Goal: Task Accomplishment & Management: Manage account settings

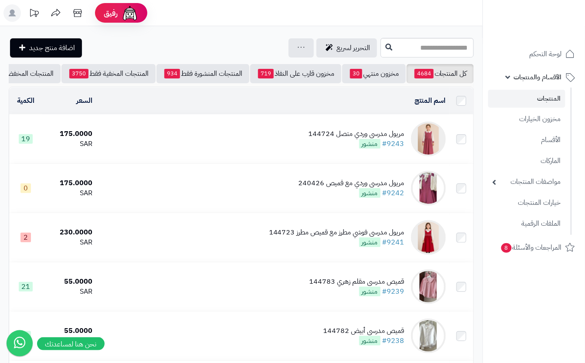
click at [213, 128] on td "مريول مدرسي وردي متصل 144724 #9243 منشور" at bounding box center [272, 139] width 353 height 49
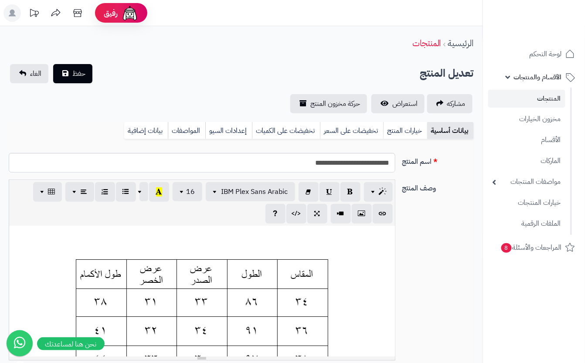
scroll to position [0, 10]
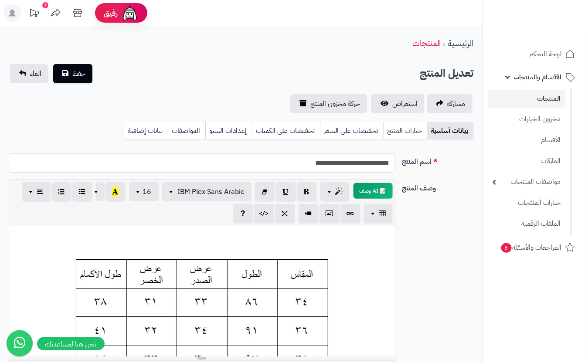
click at [394, 133] on link "خيارات المنتج" at bounding box center [405, 130] width 44 height 17
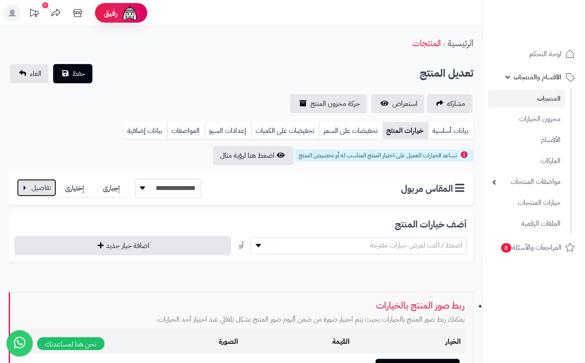
click at [34, 190] on button "button" at bounding box center [36, 187] width 39 height 17
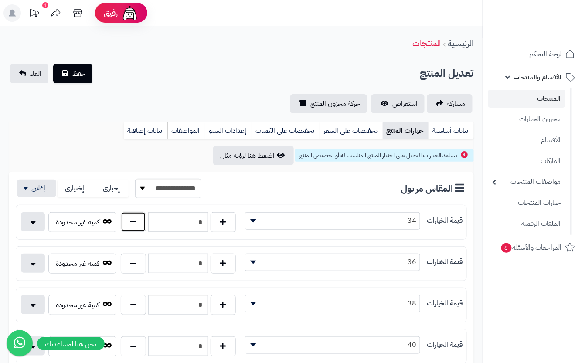
click at [138, 232] on button "button" at bounding box center [133, 222] width 25 height 20
type input "*"
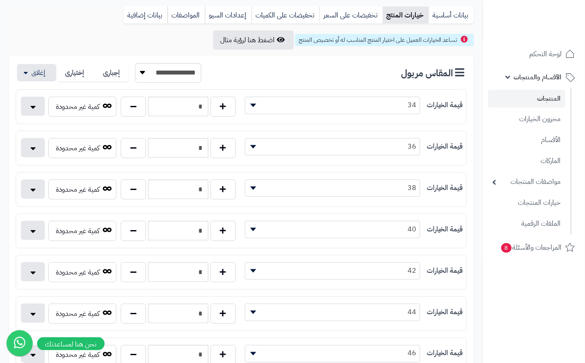
scroll to position [116, 0]
click at [136, 276] on button "button" at bounding box center [133, 271] width 25 height 20
click at [213, 281] on button "button" at bounding box center [222, 271] width 25 height 20
type input "*"
click at [226, 146] on button "button" at bounding box center [222, 147] width 25 height 20
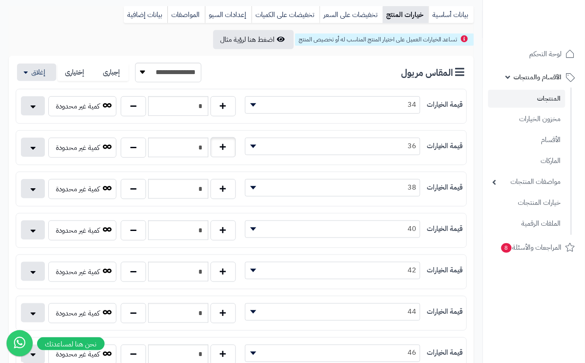
type input "*"
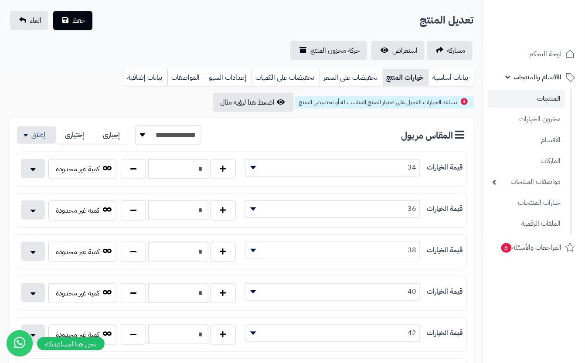
scroll to position [0, 0]
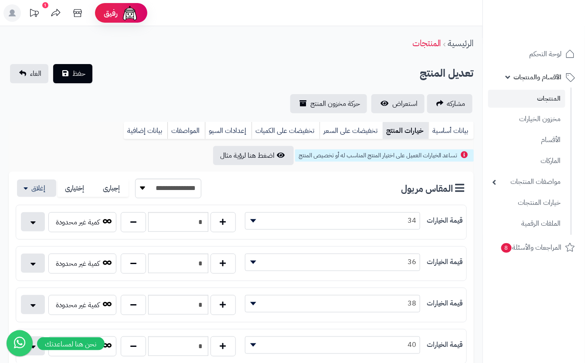
click at [176, 93] on div "**********" at bounding box center [241, 88] width 482 height 49
click at [91, 71] on button "حفظ" at bounding box center [72, 73] width 39 height 19
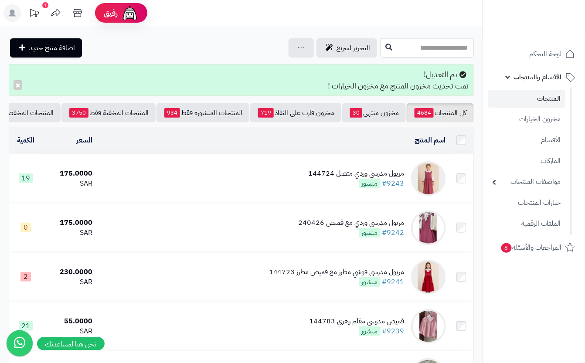
click at [300, 195] on td "مريول مدرسي وردي متصل 144724 #9243 منشور" at bounding box center [272, 178] width 353 height 49
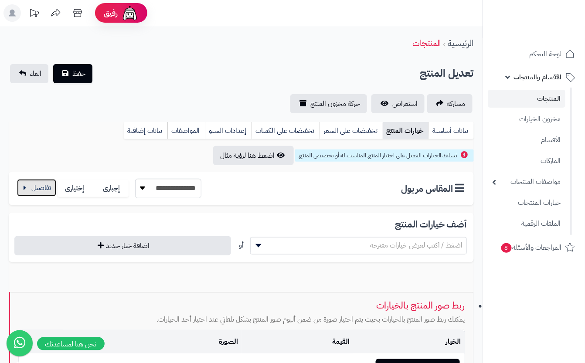
click at [34, 190] on button "button" at bounding box center [36, 187] width 39 height 17
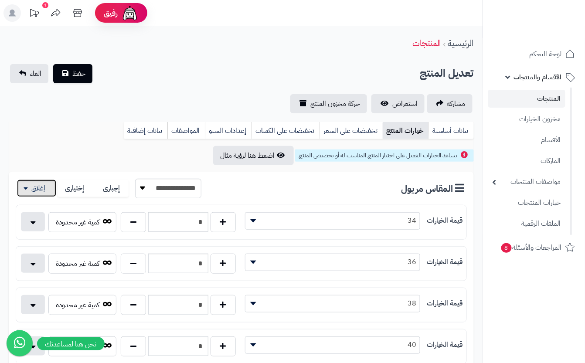
scroll to position [116, 0]
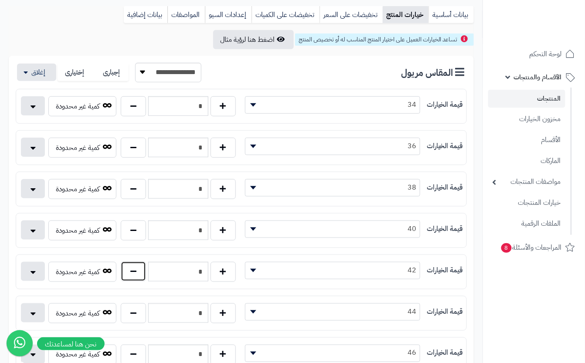
click at [122, 268] on button "button" at bounding box center [133, 271] width 25 height 20
type input "*"
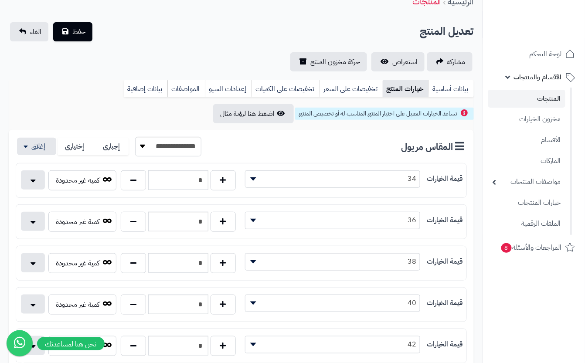
scroll to position [0, 0]
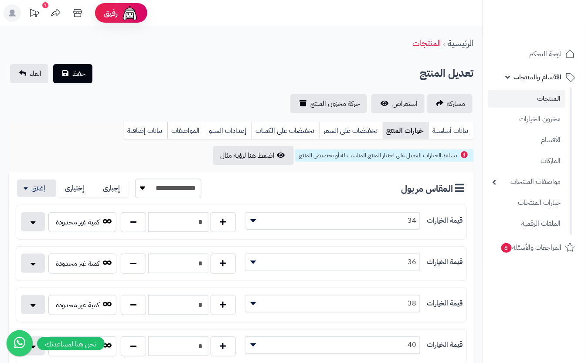
click at [65, 83] on div "**********" at bounding box center [241, 88] width 482 height 49
click at [77, 77] on span "حفظ" at bounding box center [78, 73] width 13 height 10
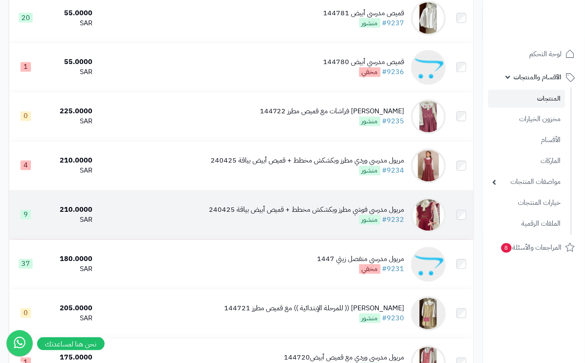
scroll to position [813, 0]
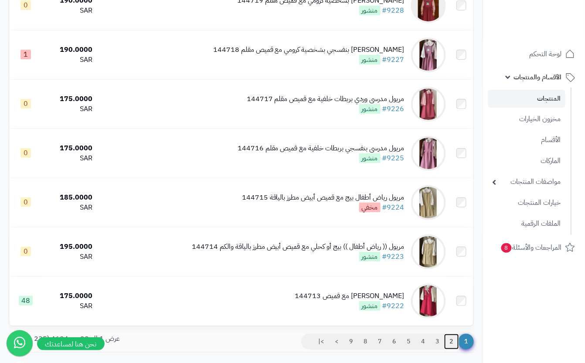
click at [450, 349] on link "2" at bounding box center [451, 342] width 15 height 16
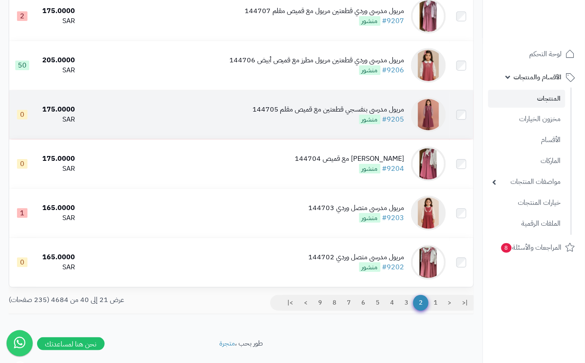
scroll to position [813, 0]
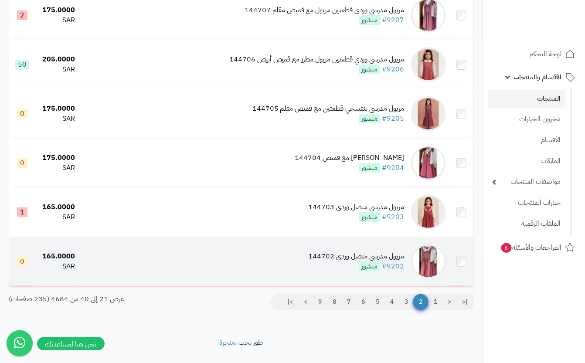
click at [321, 271] on div "مريول مدرسي متصل وردي 144702 #9202 منشور" at bounding box center [357, 261] width 96 height 20
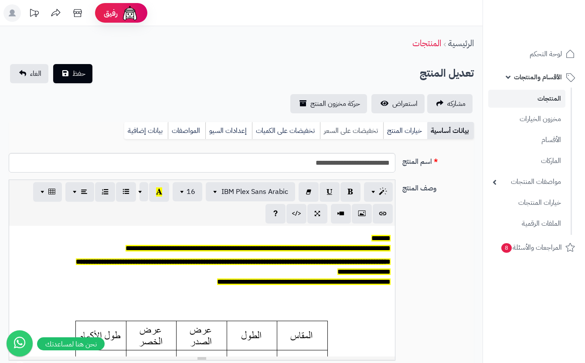
click at [406, 133] on link "خيارات المنتج" at bounding box center [405, 130] width 44 height 17
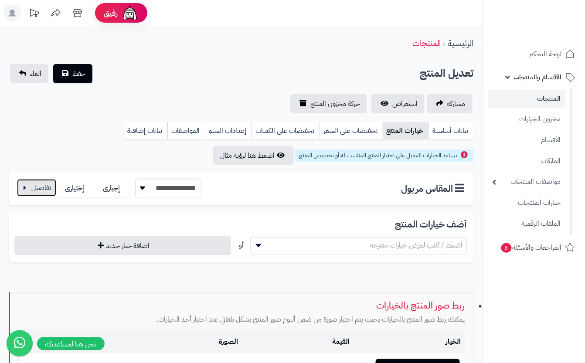
click at [34, 185] on button "button" at bounding box center [36, 187] width 39 height 17
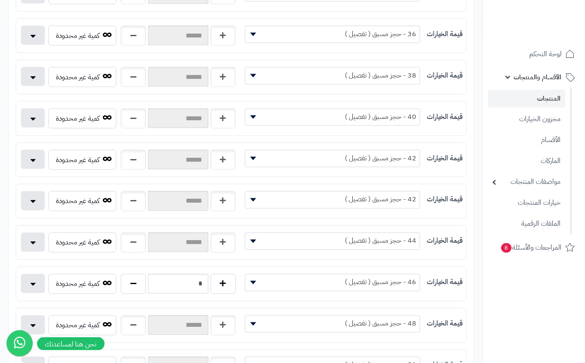
scroll to position [290, 0]
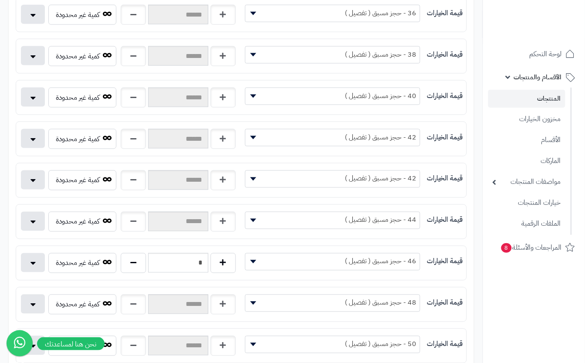
click at [326, 96] on span "40 - حجز مسبق ( تفصيل )" at bounding box center [332, 95] width 175 height 13
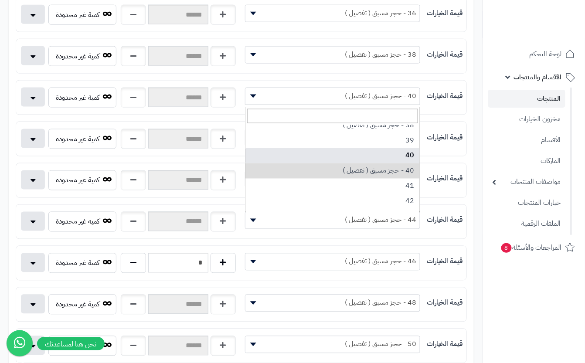
select select "***"
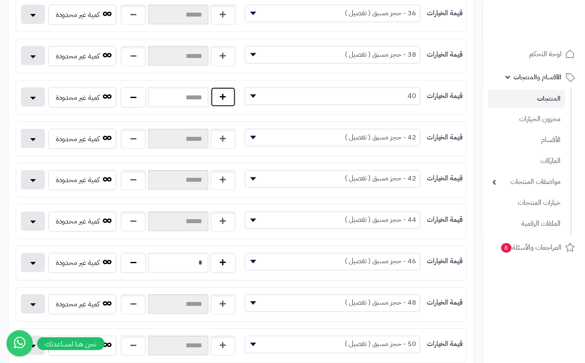
click at [224, 107] on button "button" at bounding box center [222, 97] width 25 height 20
type input "*"
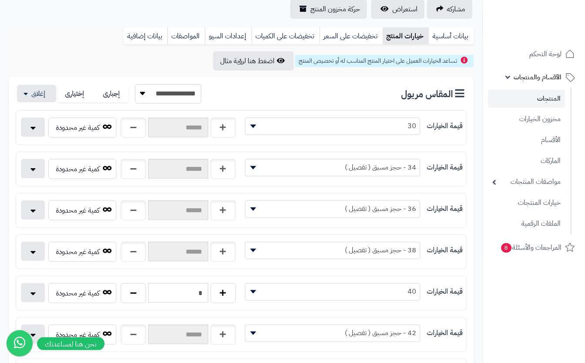
scroll to position [0, 0]
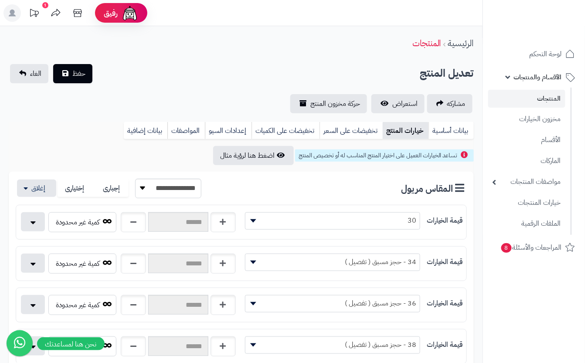
click at [199, 84] on div "**********" at bounding box center [241, 88] width 482 height 49
click at [69, 67] on button "حفظ" at bounding box center [72, 73] width 39 height 19
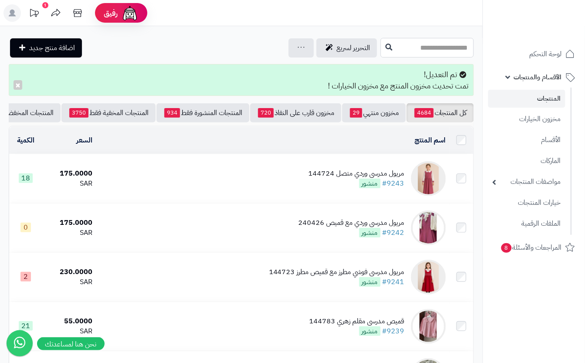
click at [380, 52] on input "text" at bounding box center [426, 48] width 93 height 20
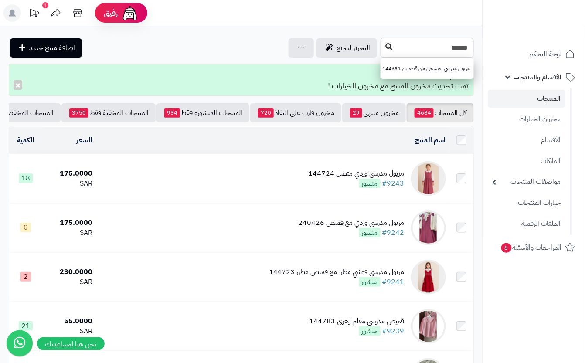
type input "******"
click at [385, 47] on icon at bounding box center [388, 46] width 7 height 7
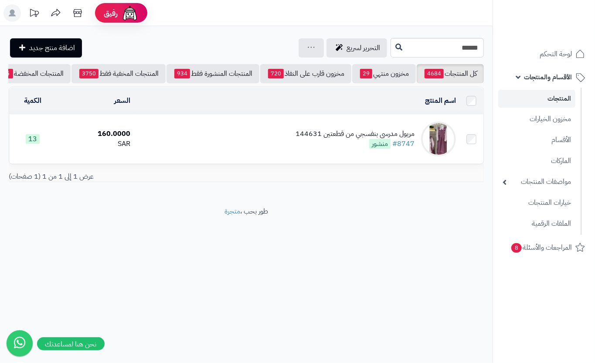
click at [208, 148] on td "مريول مدرسي بنفسجي من قطعتين 144631 #8747 منشور" at bounding box center [297, 139] width 326 height 49
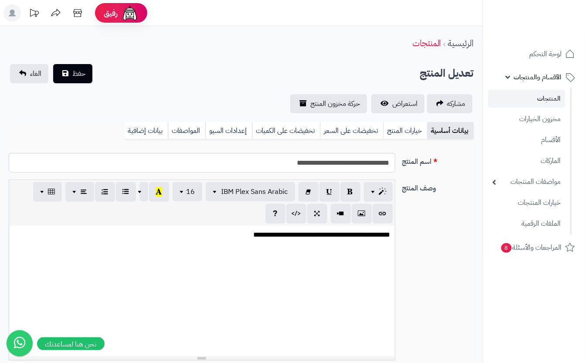
scroll to position [0, 10]
click at [380, 129] on link "تخفيضات على السعر" at bounding box center [351, 130] width 63 height 17
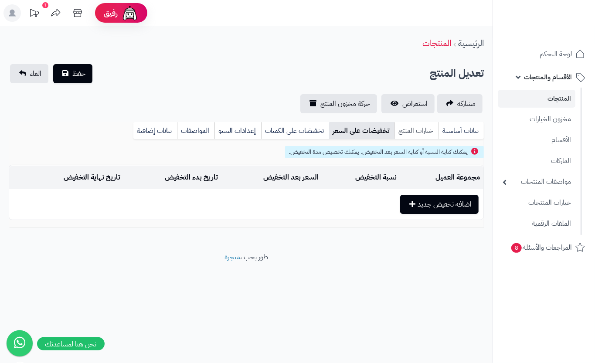
click at [398, 129] on link "خيارات المنتج" at bounding box center [416, 130] width 44 height 17
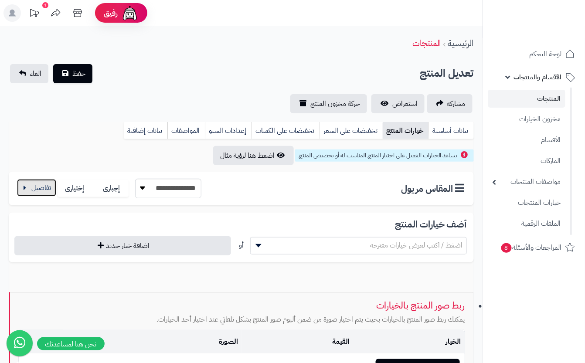
click at [34, 190] on button "button" at bounding box center [36, 187] width 39 height 17
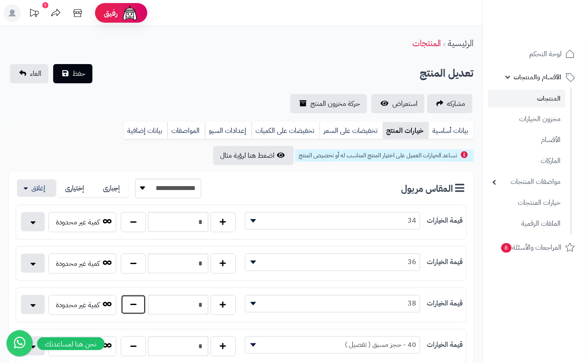
click at [144, 304] on button "button" at bounding box center [133, 305] width 25 height 20
type input "*"
click at [153, 78] on div "تعديل المنتج حفظ الغاء" at bounding box center [241, 73] width 465 height 19
click at [83, 72] on span "حفظ" at bounding box center [78, 73] width 13 height 10
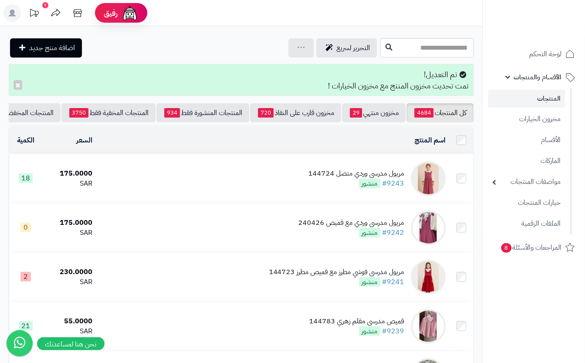
click at [293, 183] on td "مريول مدرسي وردي متصل 144724 #9243 منشور" at bounding box center [272, 178] width 353 height 49
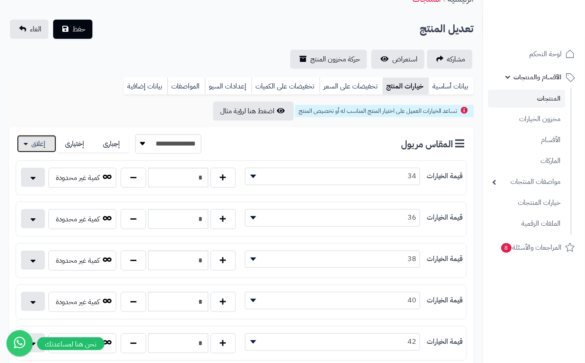
scroll to position [52, 0]
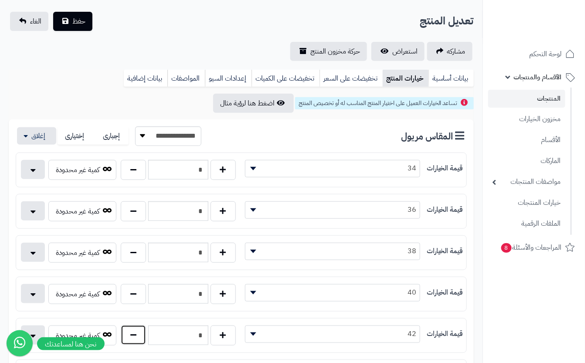
click at [135, 339] on button "button" at bounding box center [133, 335] width 25 height 20
type input "*"
click at [204, 32] on div "**********" at bounding box center [241, 36] width 482 height 49
click at [84, 27] on button "حفظ" at bounding box center [72, 20] width 39 height 19
